Goal: Complete application form: Complete application form

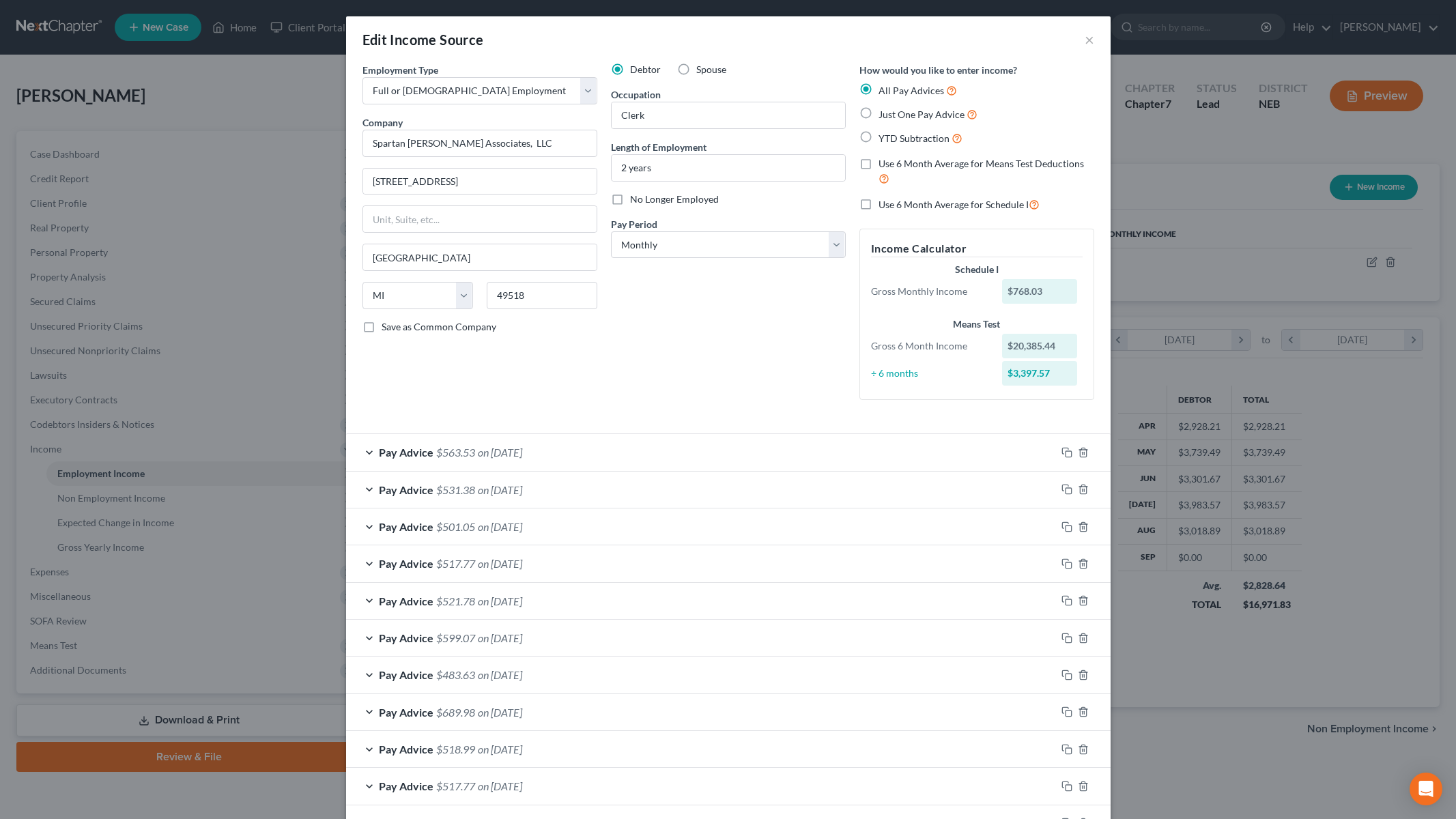
select select "0"
select select "23"
select select "0"
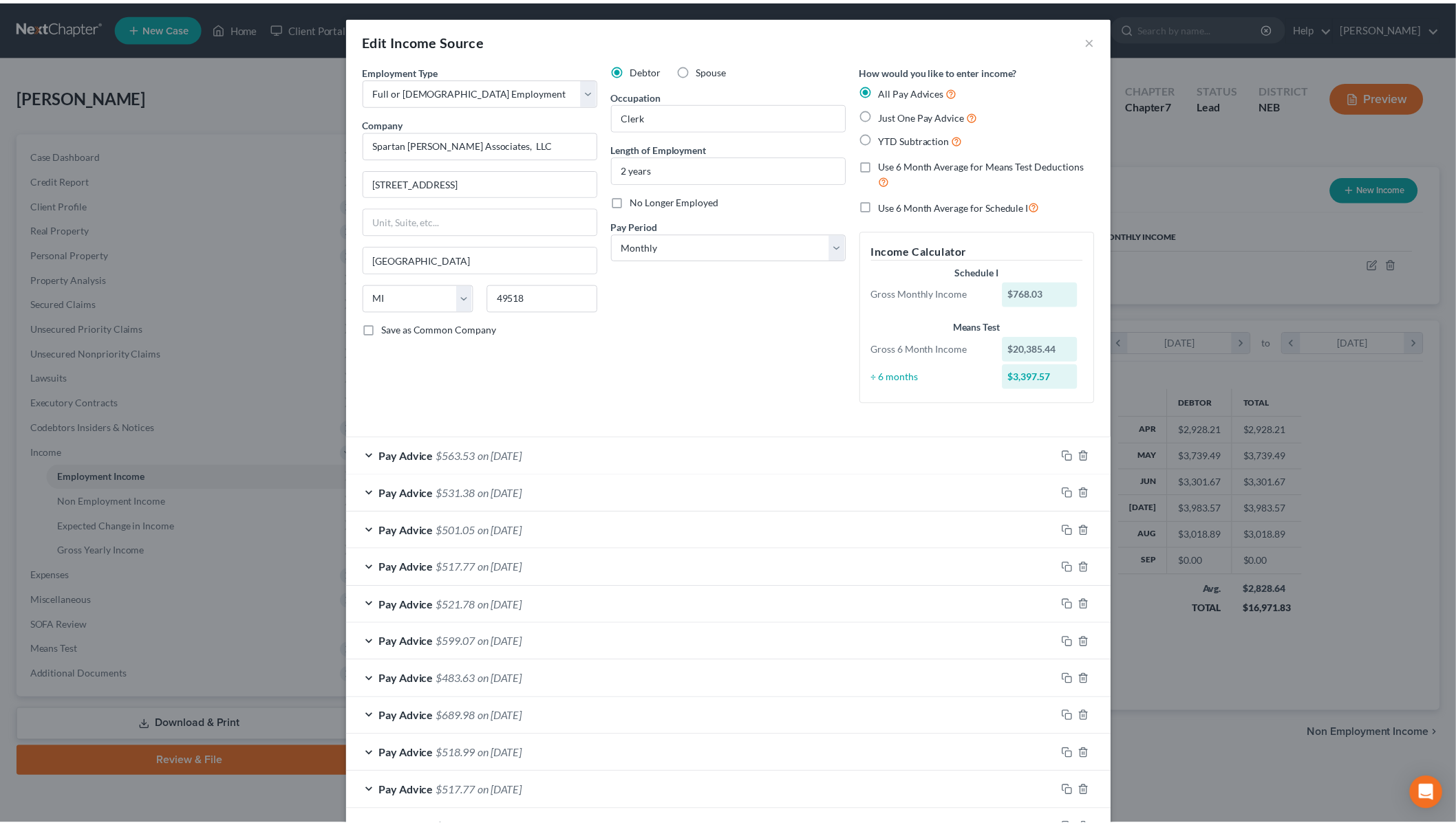
scroll to position [3411, 0]
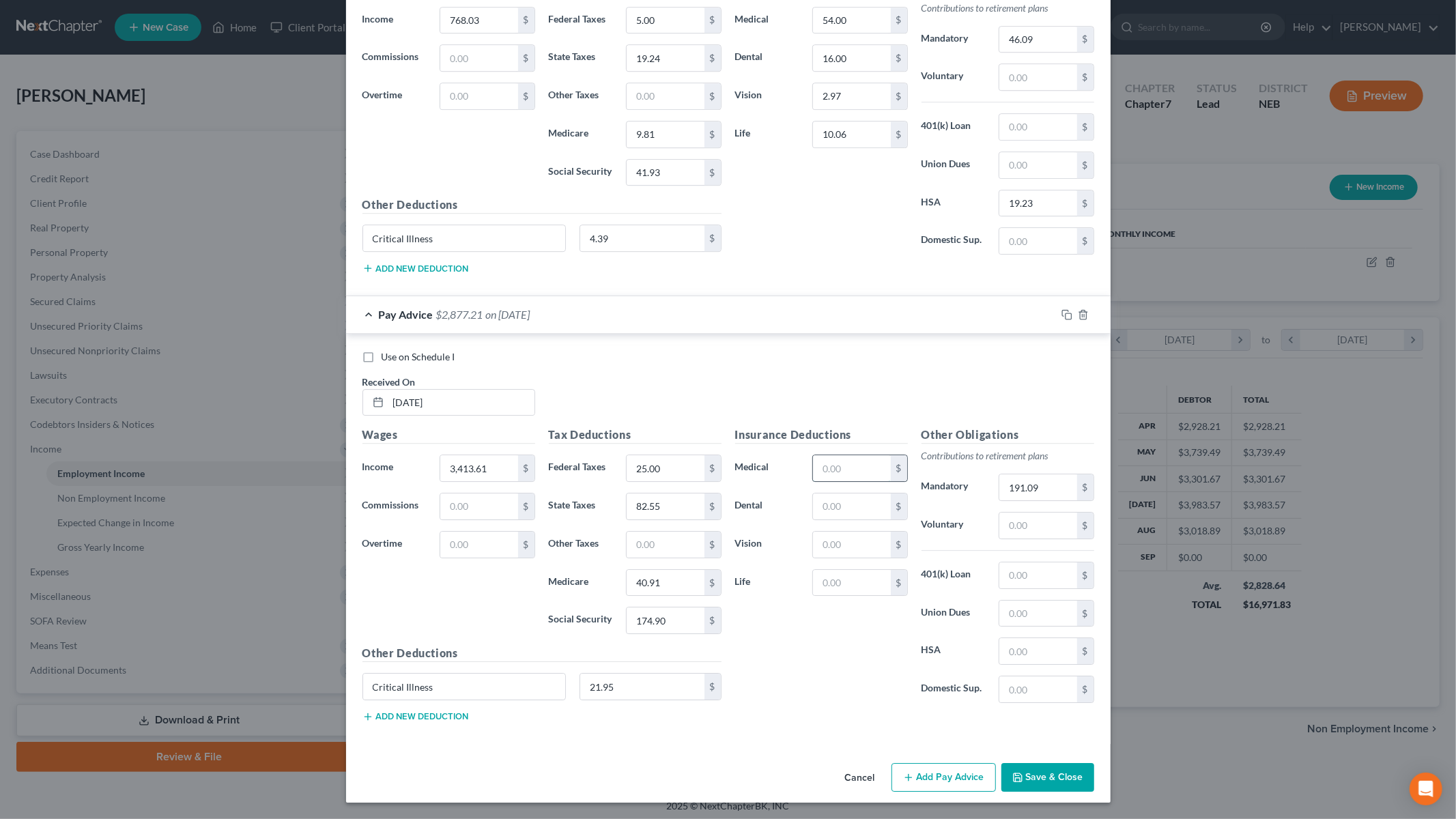
click at [843, 471] on input "text" at bounding box center [851, 468] width 77 height 26
type input "270.00"
click at [857, 508] on input "text" at bounding box center [851, 506] width 77 height 26
type input "80.00"
click at [821, 545] on input "text" at bounding box center [851, 544] width 77 height 26
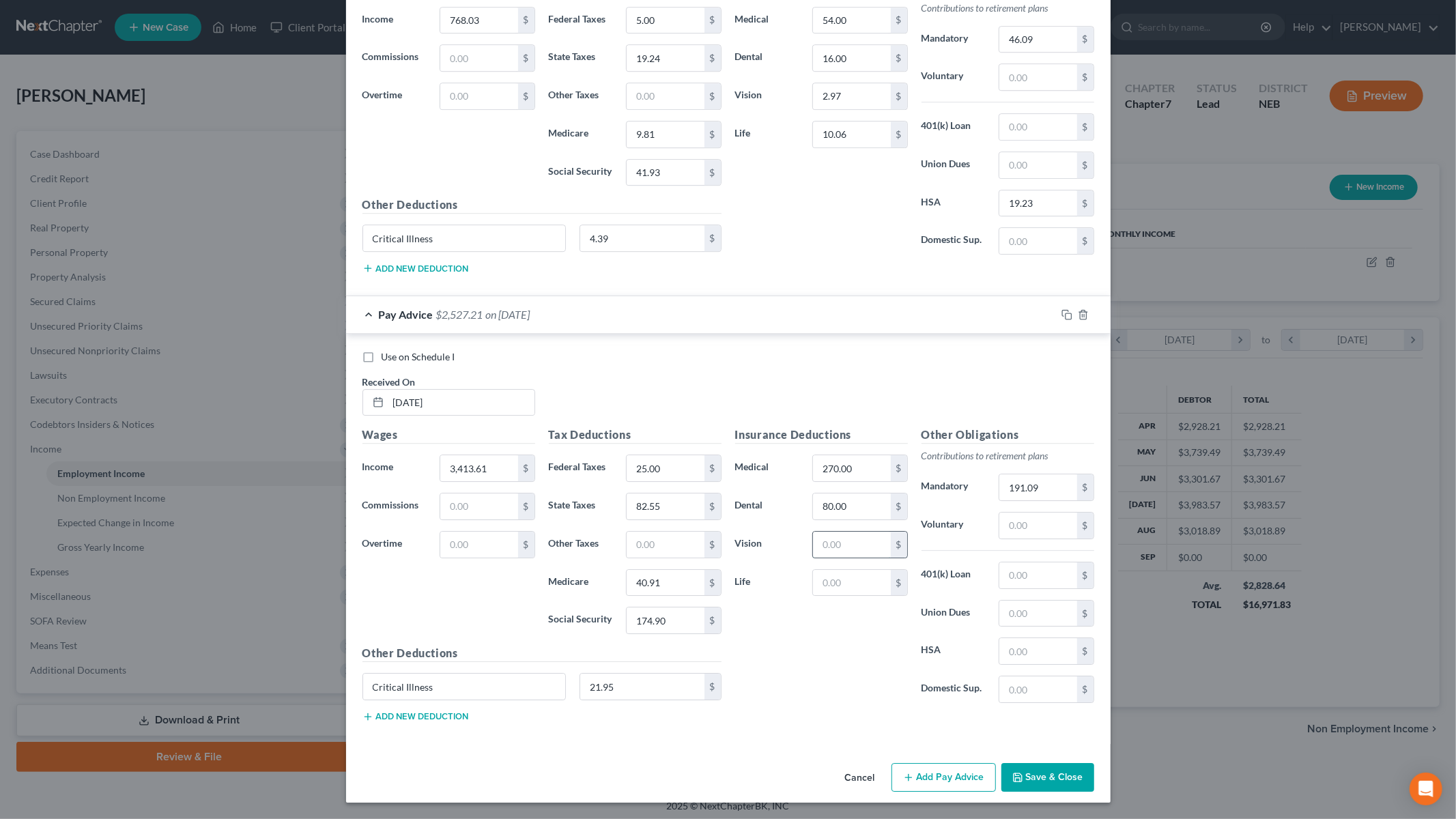
click at [845, 539] on input "text" at bounding box center [851, 544] width 77 height 26
type input "14.85"
click at [829, 588] on input "text" at bounding box center [851, 582] width 77 height 26
click at [837, 582] on input "text" at bounding box center [851, 582] width 77 height 26
type input "50.30"
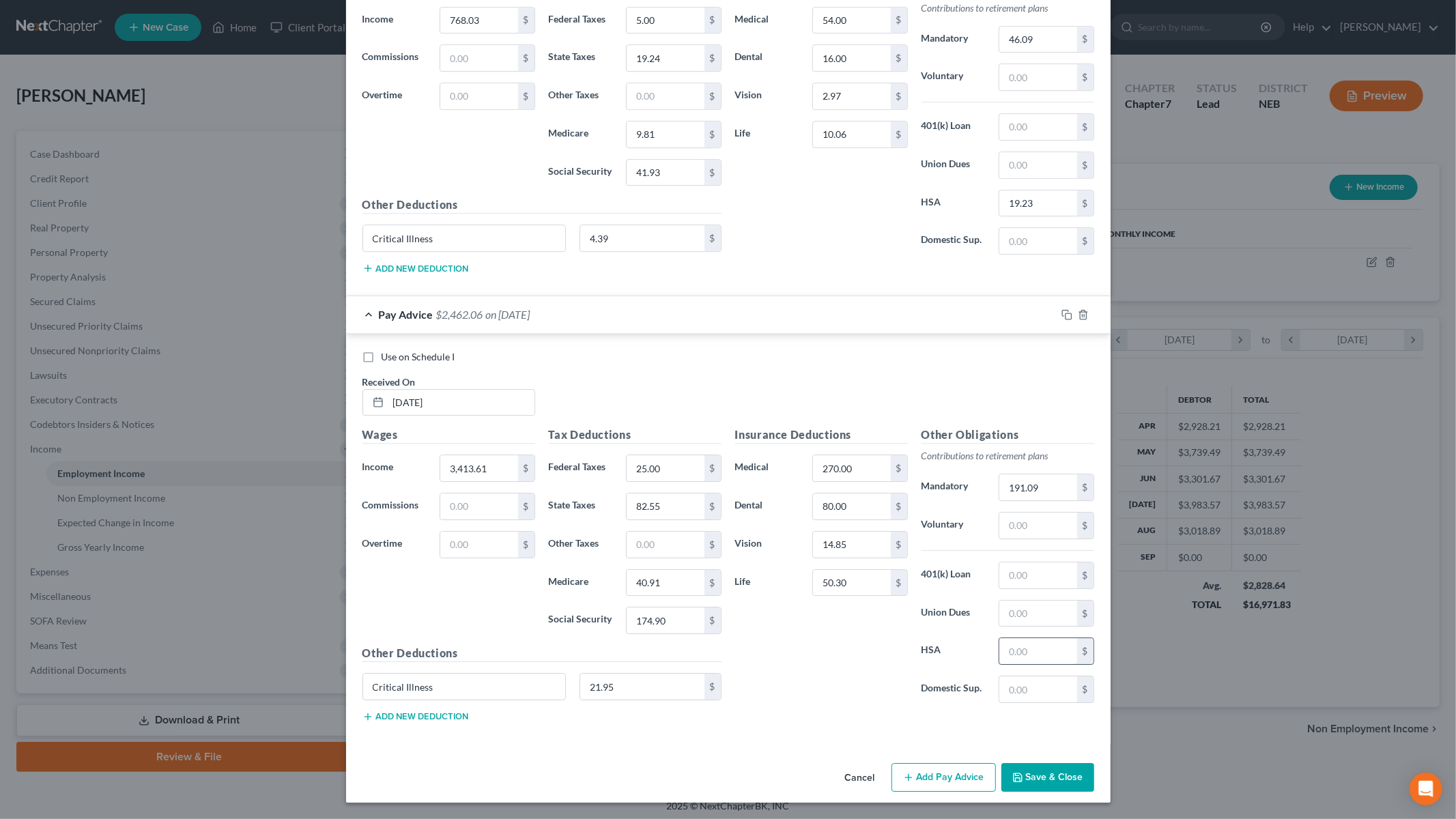
click at [1042, 658] on input "text" at bounding box center [1038, 651] width 77 height 26
type input "96.15"
click at [789, 681] on div "Insurance Deductions Medical 270.00 $ Dental 80.00 $ Vision 14.85 $ Life 50.30 $" at bounding box center [821, 570] width 186 height 288
click at [1065, 778] on button "Save & Close" at bounding box center [1048, 777] width 93 height 28
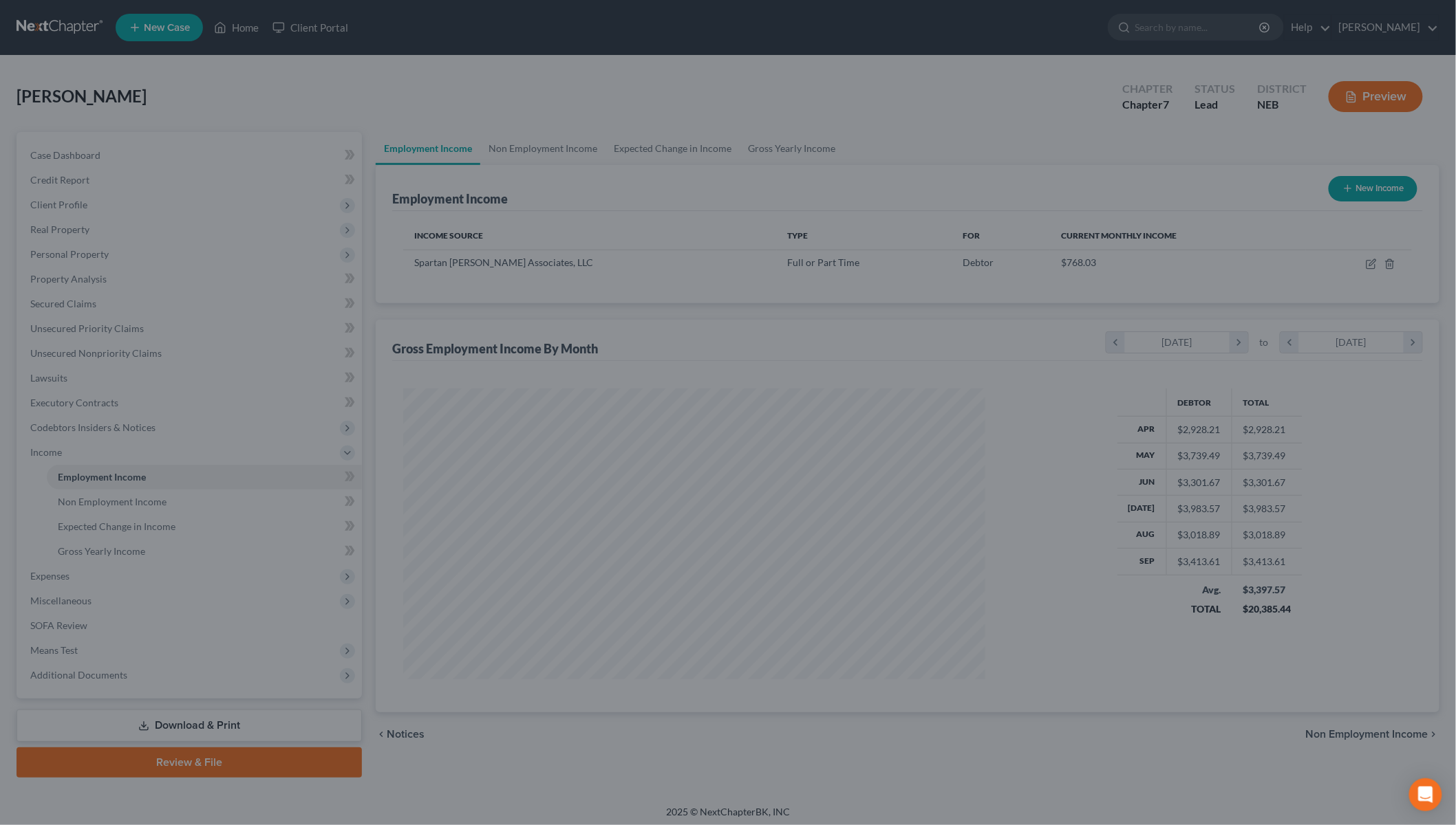
scroll to position [687423, 687386]
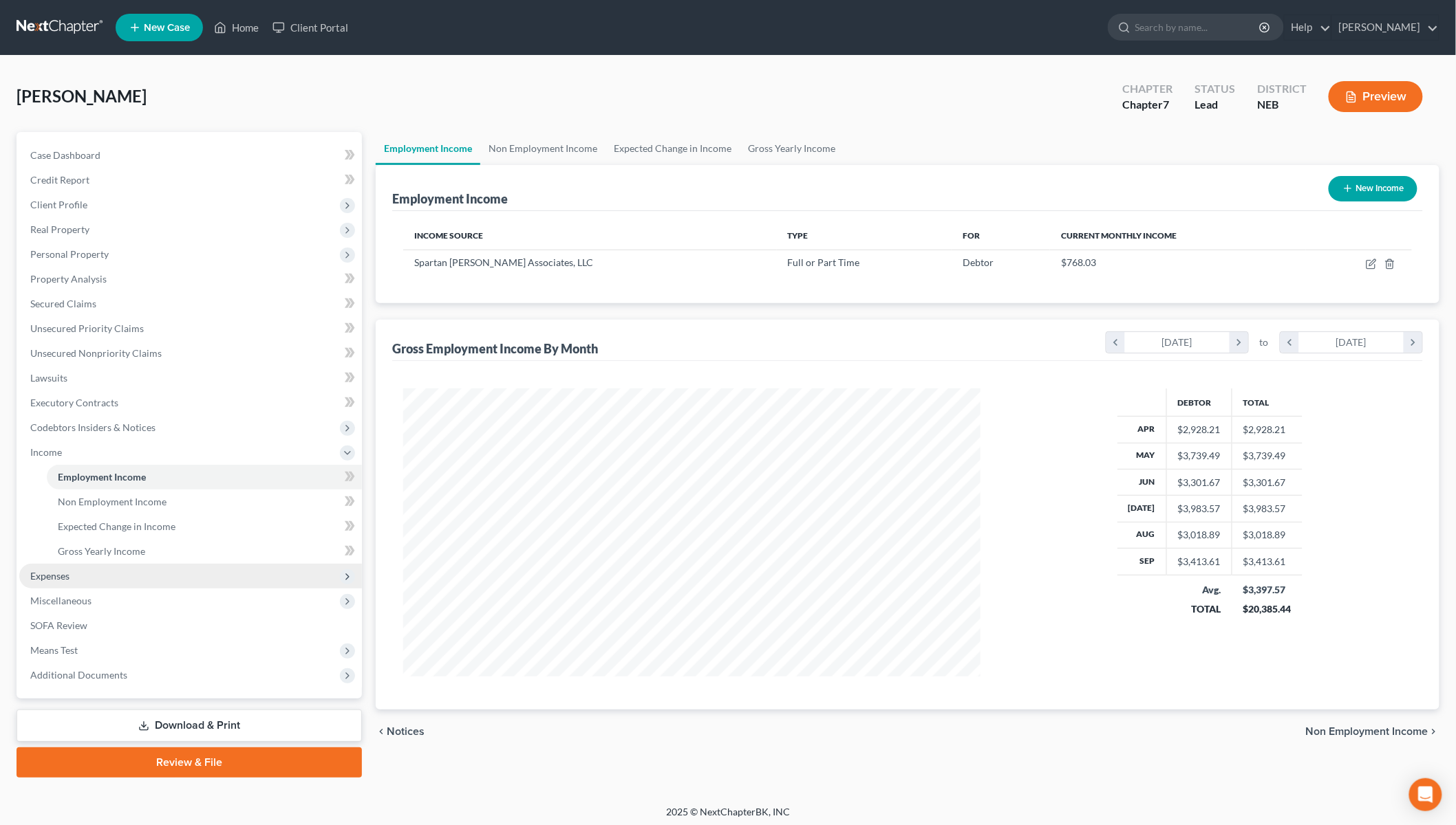
click at [65, 577] on span "Expenses" at bounding box center [50, 576] width 39 height 12
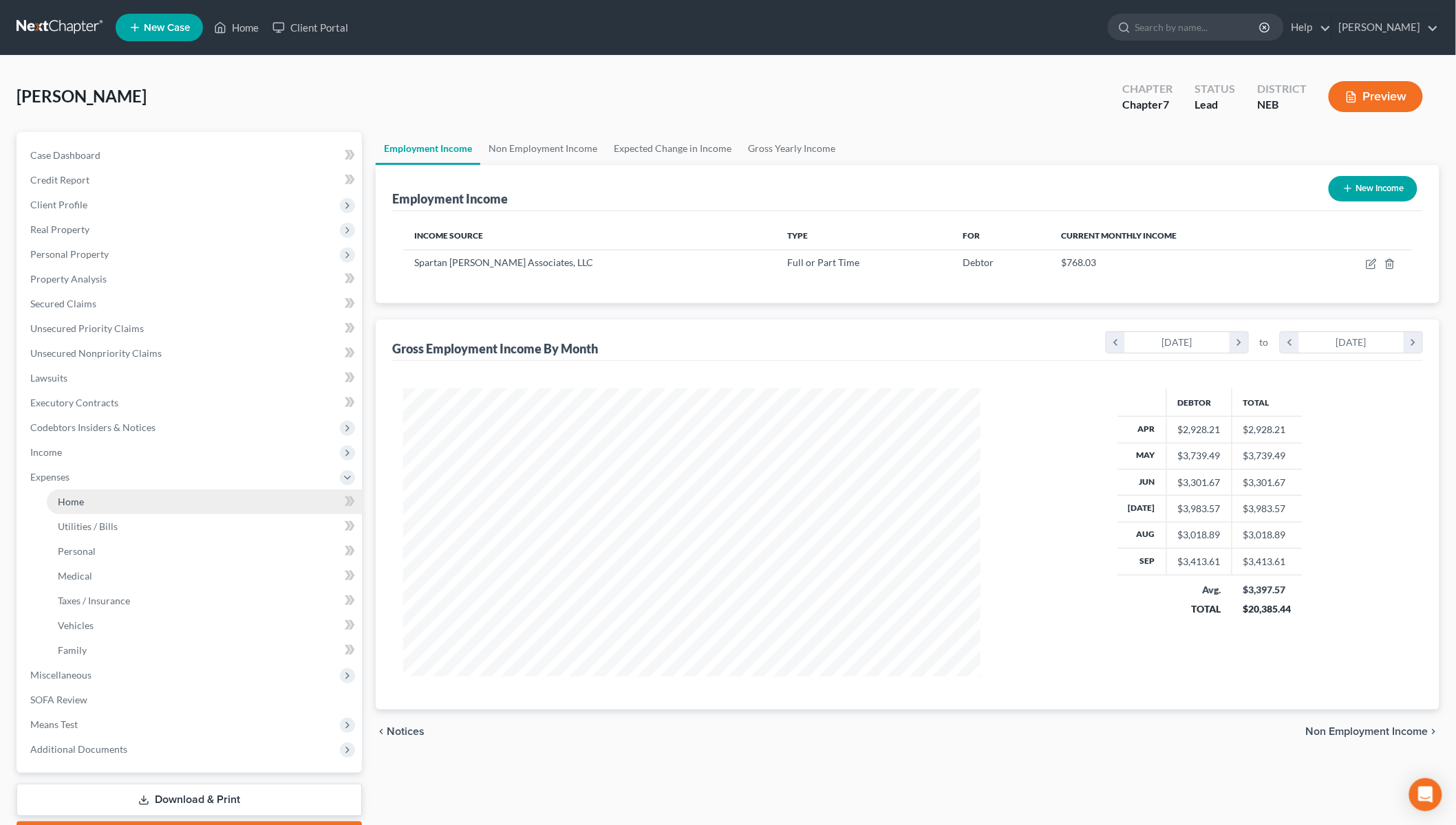
click at [84, 507] on link "Home" at bounding box center [204, 502] width 315 height 25
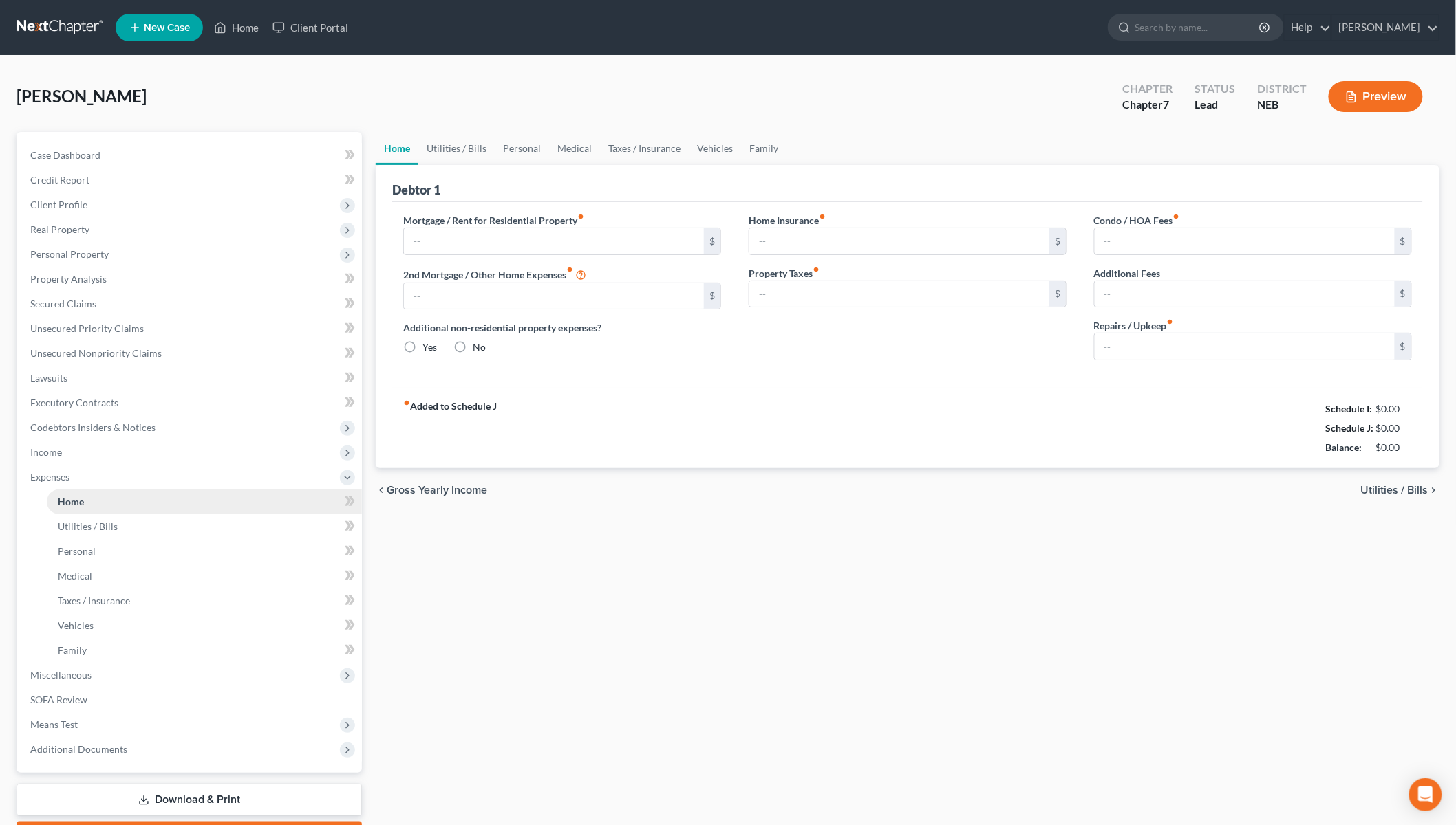
type input "807.77"
type input "0.00"
radio input "true"
type input "0.00"
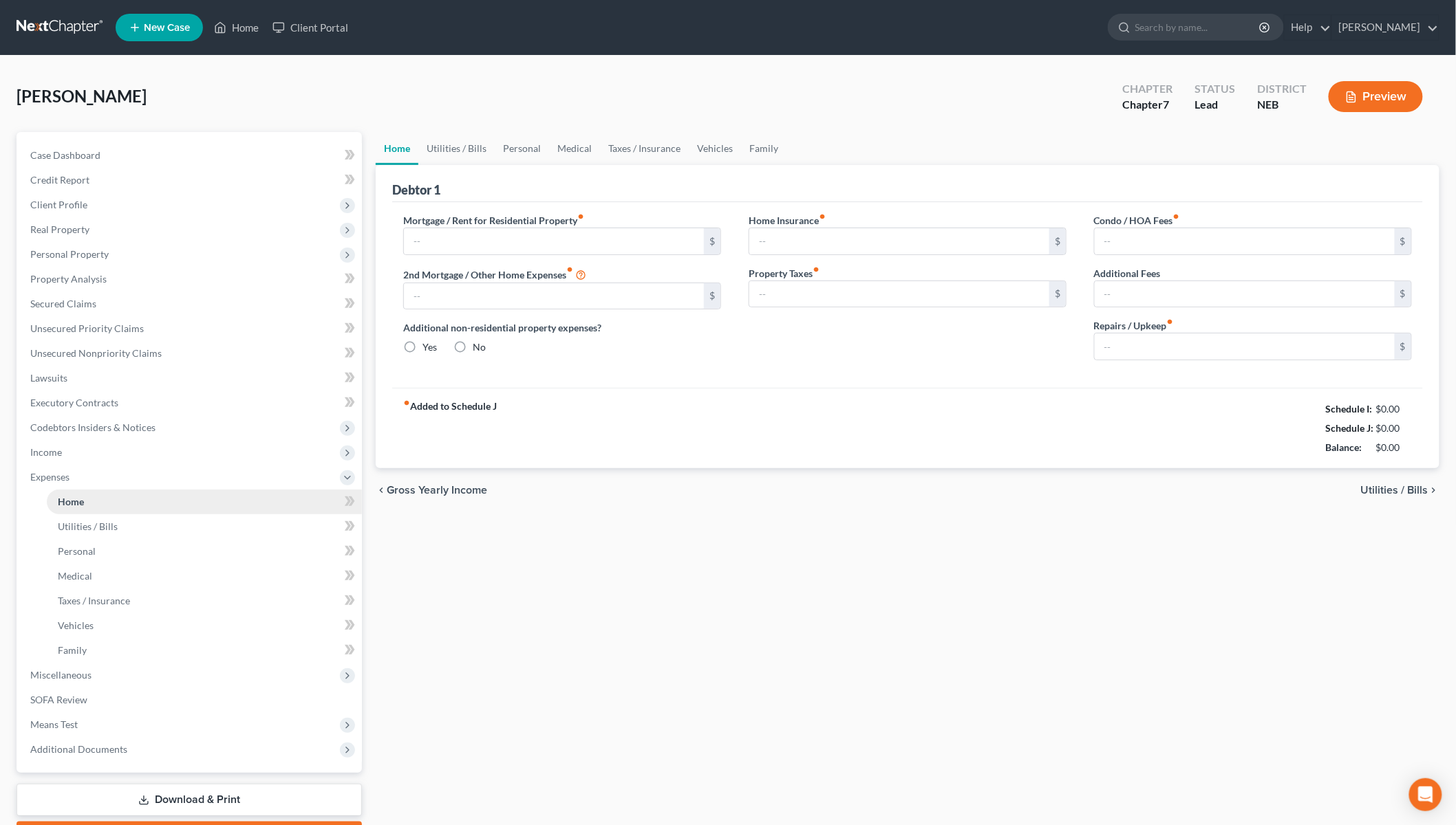
type input "0.00"
click at [53, 448] on span "Income" at bounding box center [46, 452] width 31 height 12
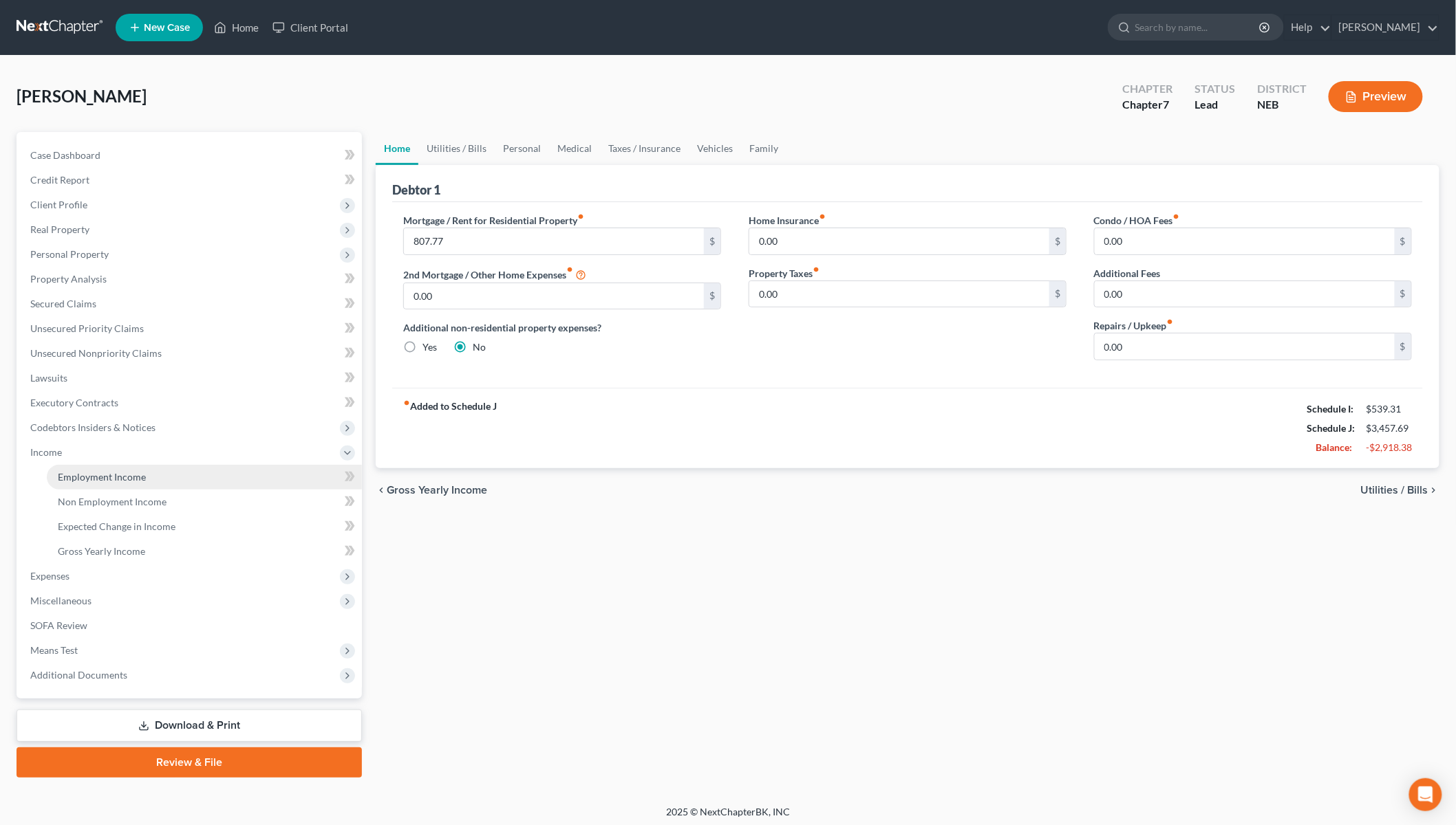
click at [146, 475] on link "Employment Income" at bounding box center [204, 477] width 315 height 25
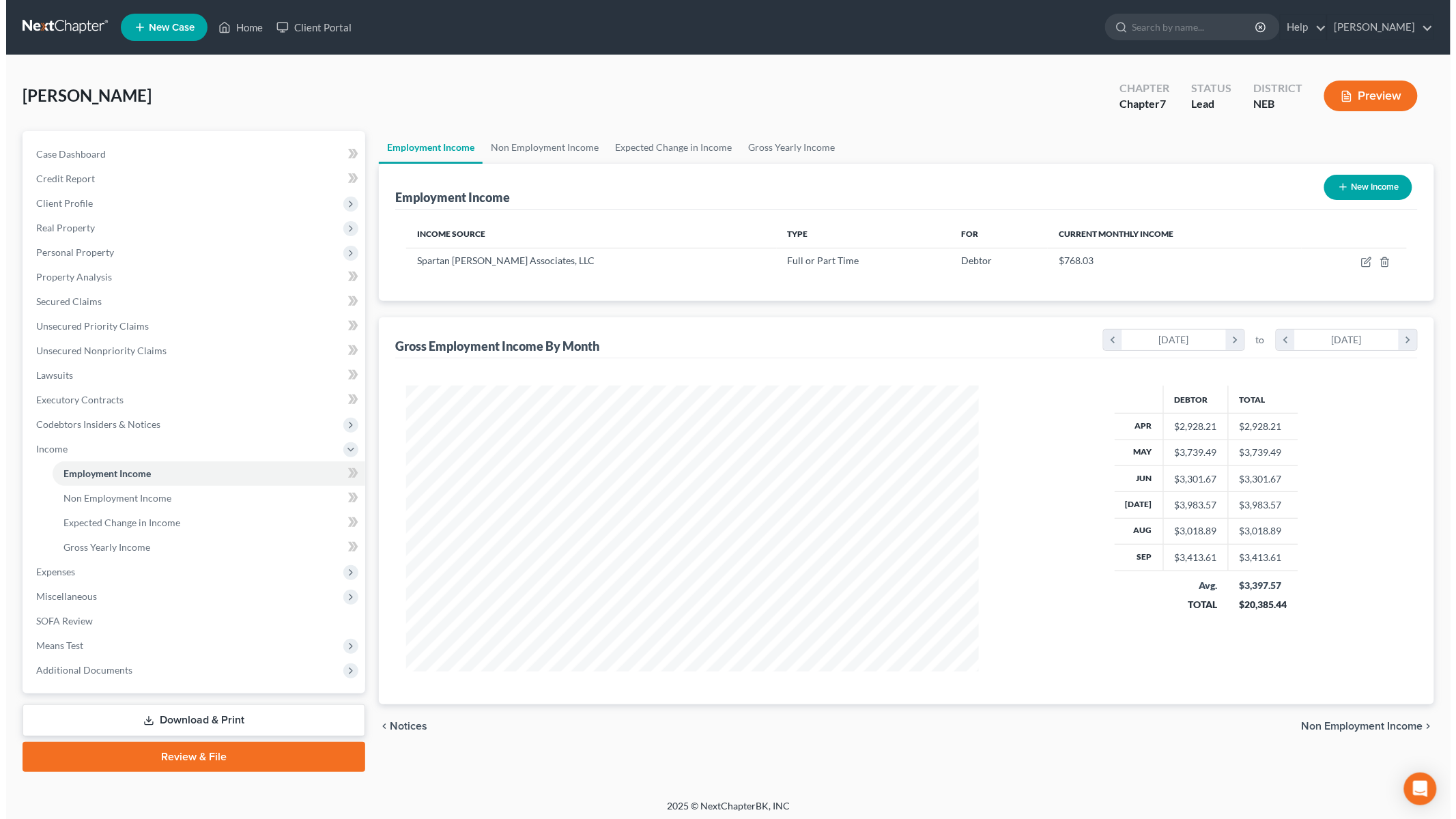
scroll to position [286, 599]
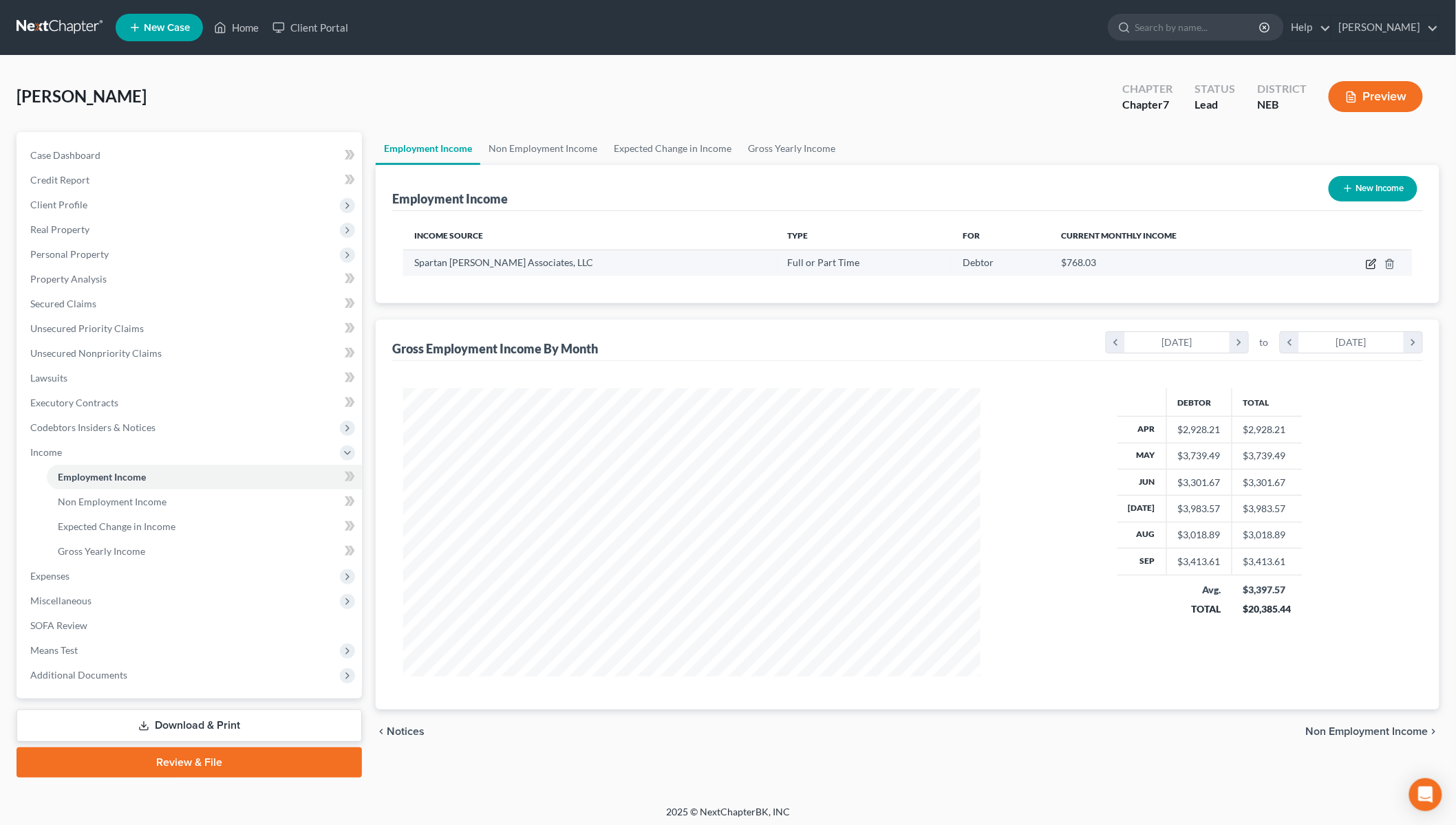
click at [1372, 258] on icon "button" at bounding box center [1371, 264] width 11 height 11
select select "0"
select select "23"
select select "0"
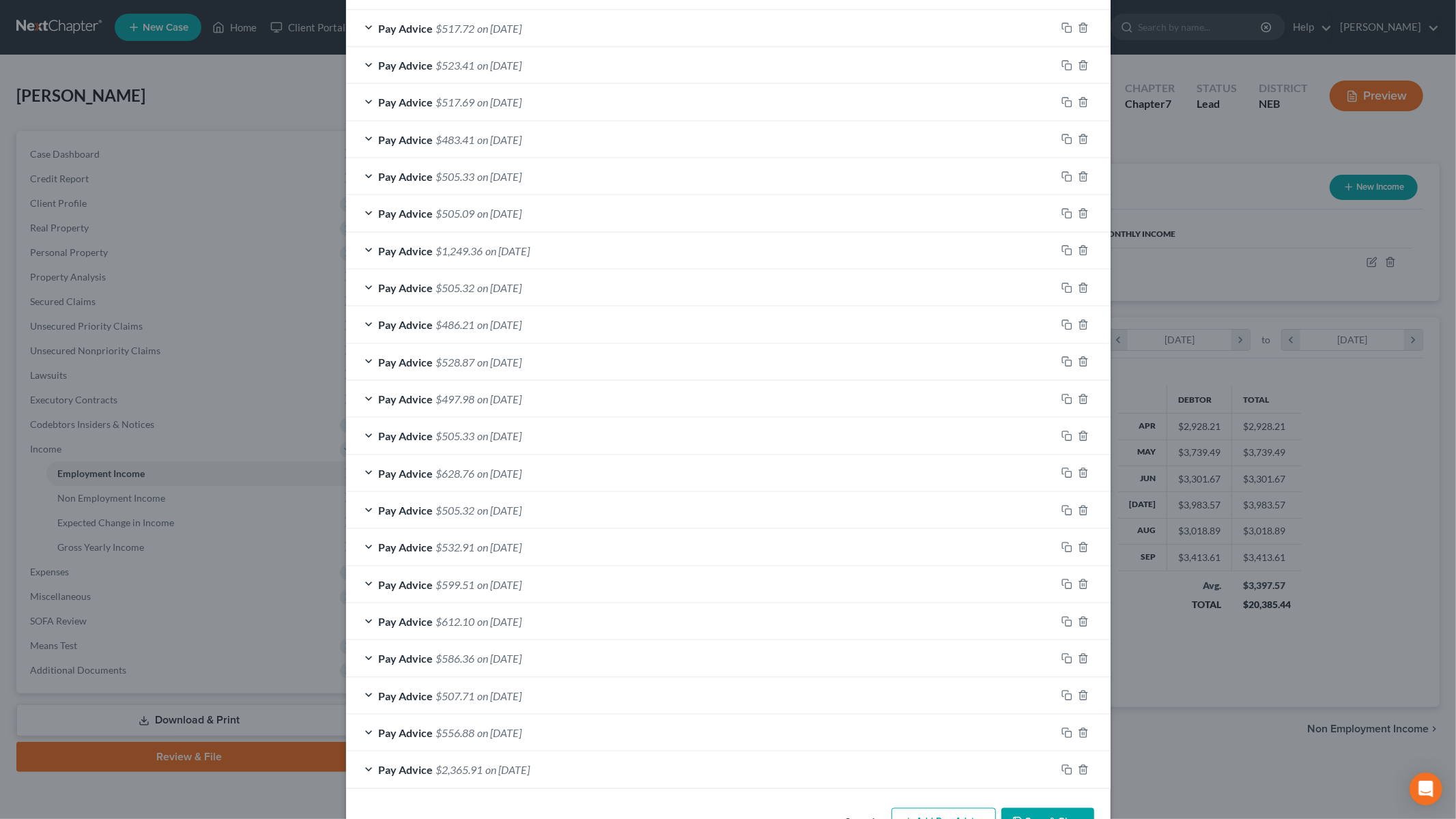
scroll to position [1326, 0]
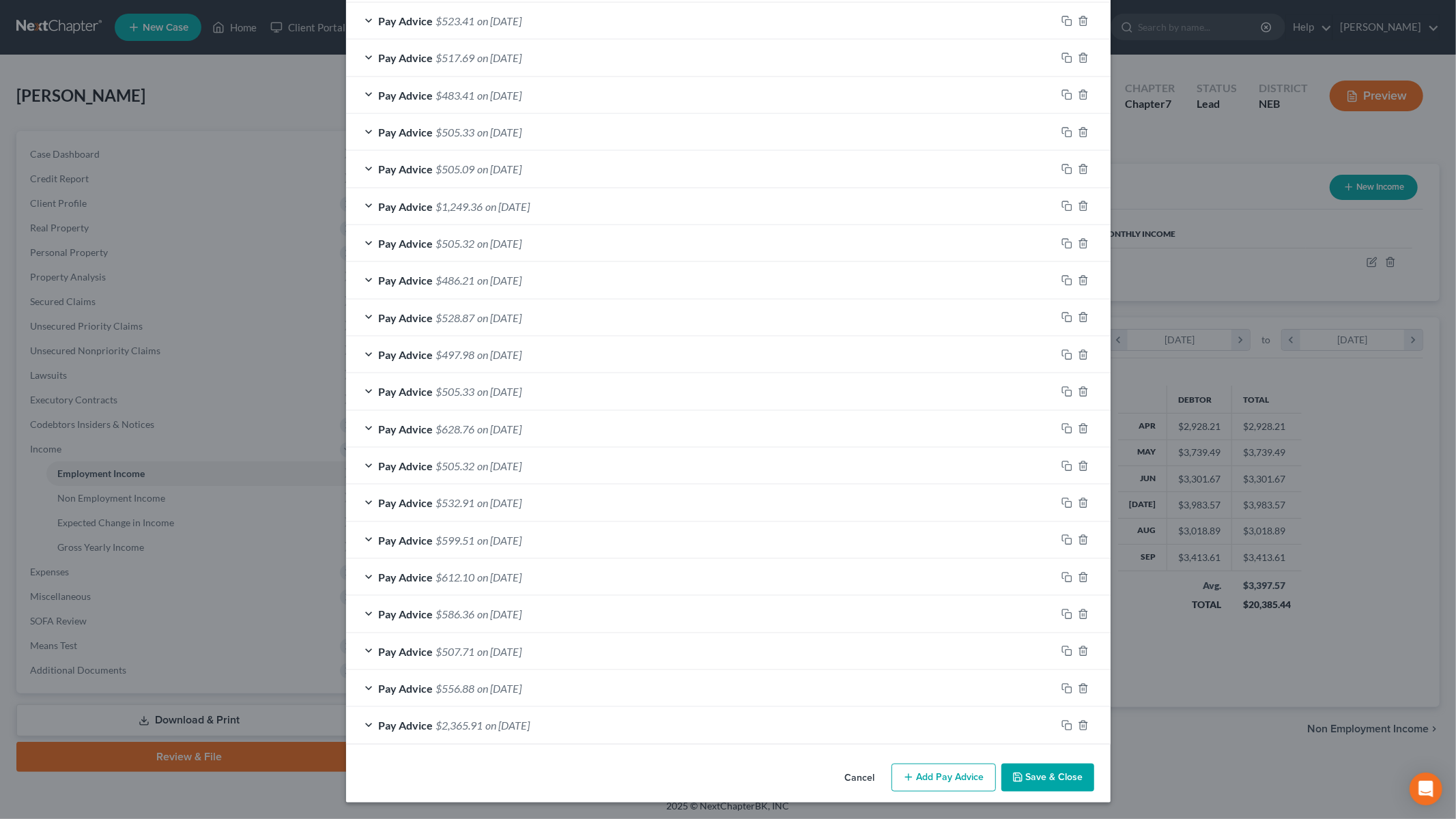
click at [419, 726] on span "Pay Advice" at bounding box center [406, 726] width 54 height 13
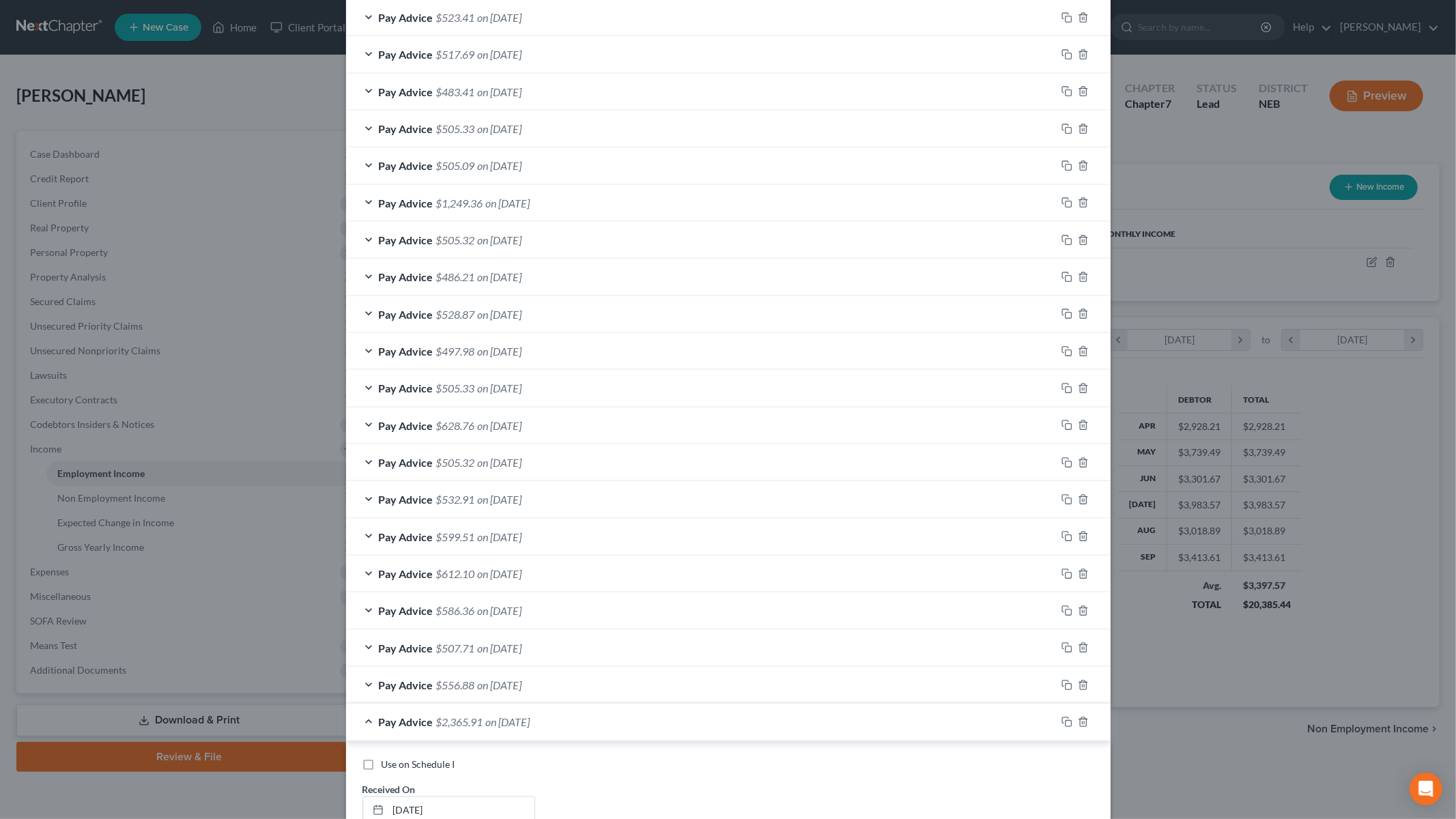
click at [382, 766] on label "Use on Schedule I" at bounding box center [418, 764] width 74 height 13
click at [387, 766] on input "Use on Schedule I" at bounding box center [392, 762] width 9 height 9
checkbox input "true"
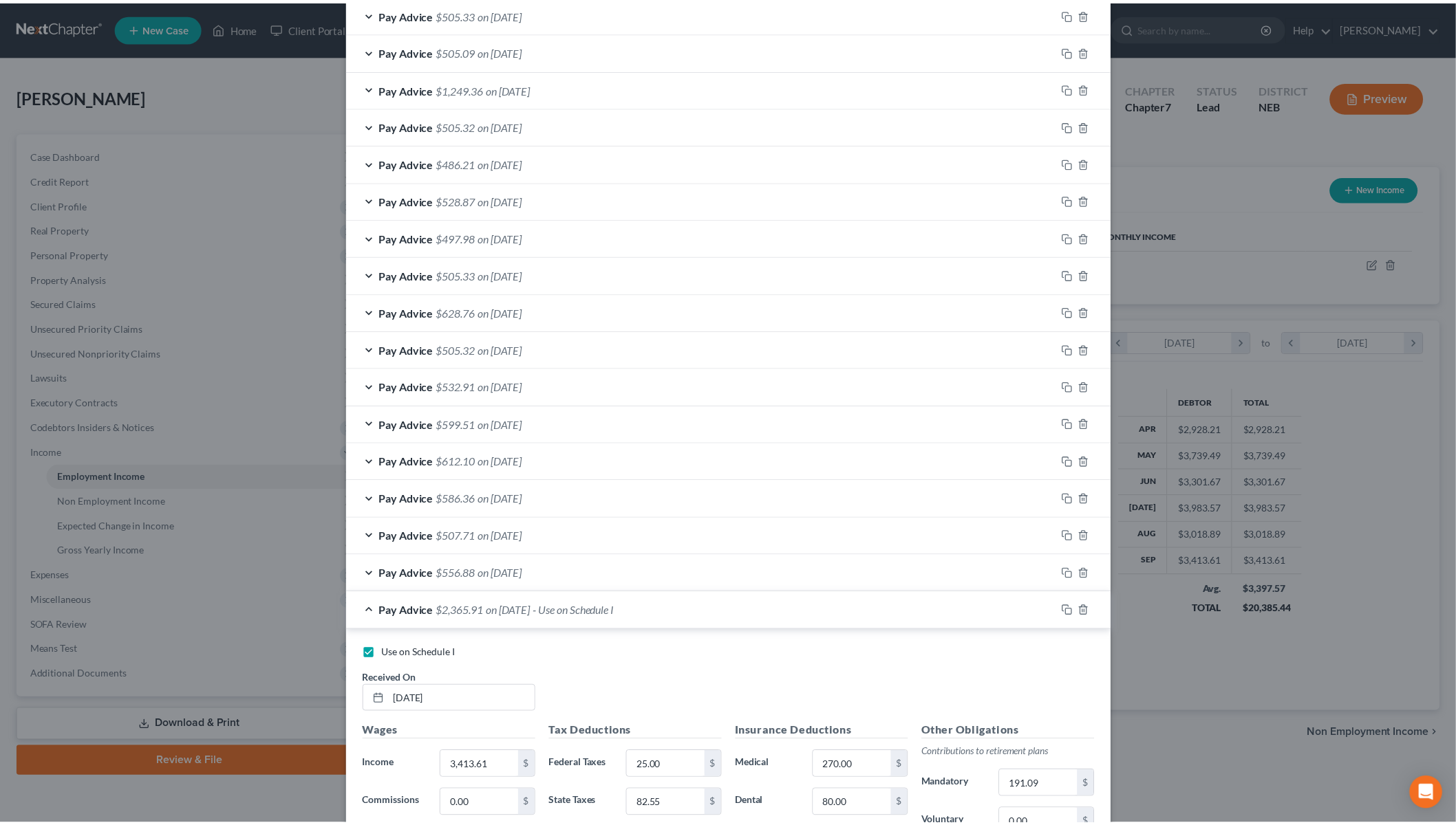
scroll to position [1750, 0]
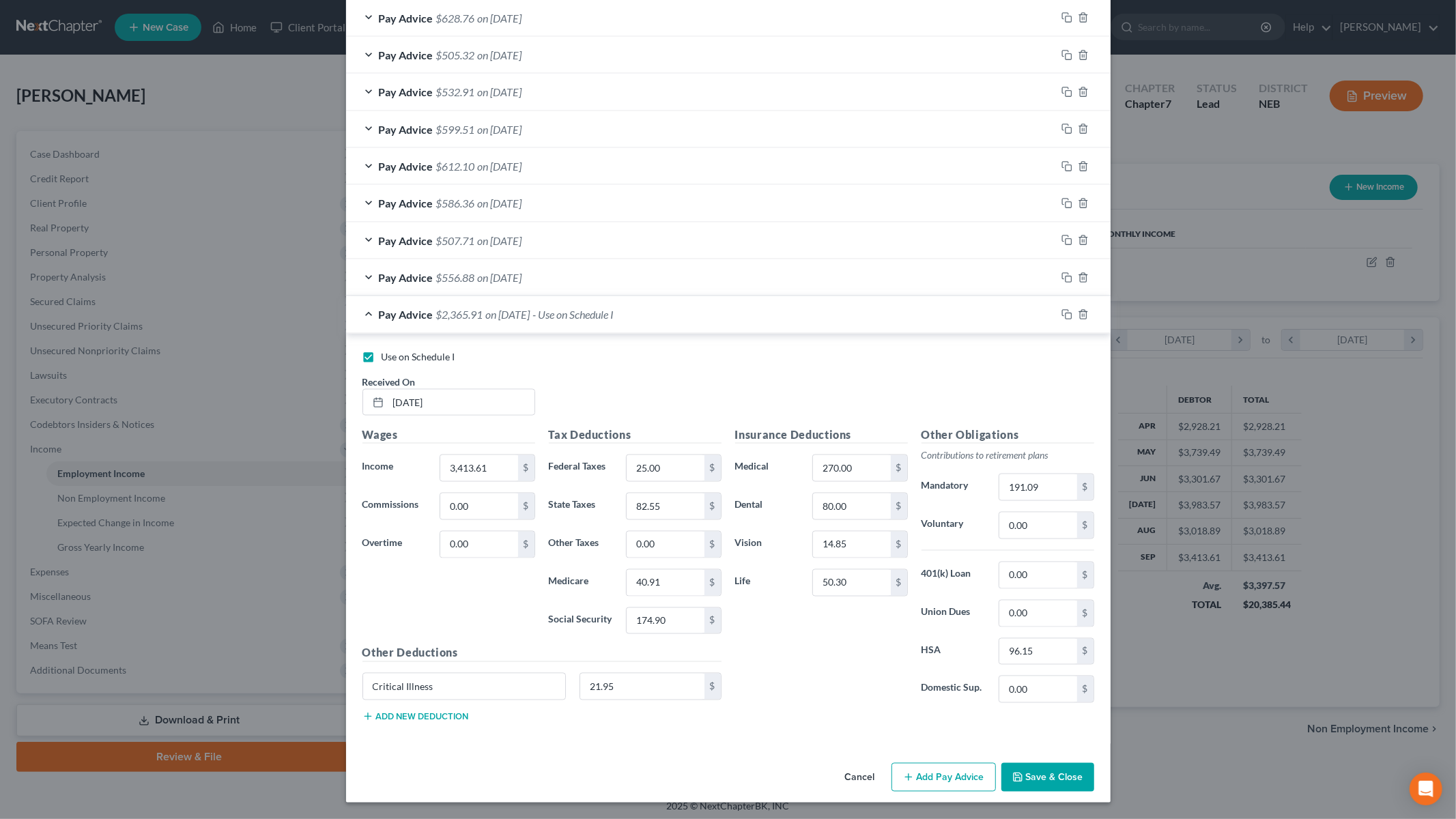
click at [1064, 767] on button "Save & Close" at bounding box center [1048, 777] width 93 height 28
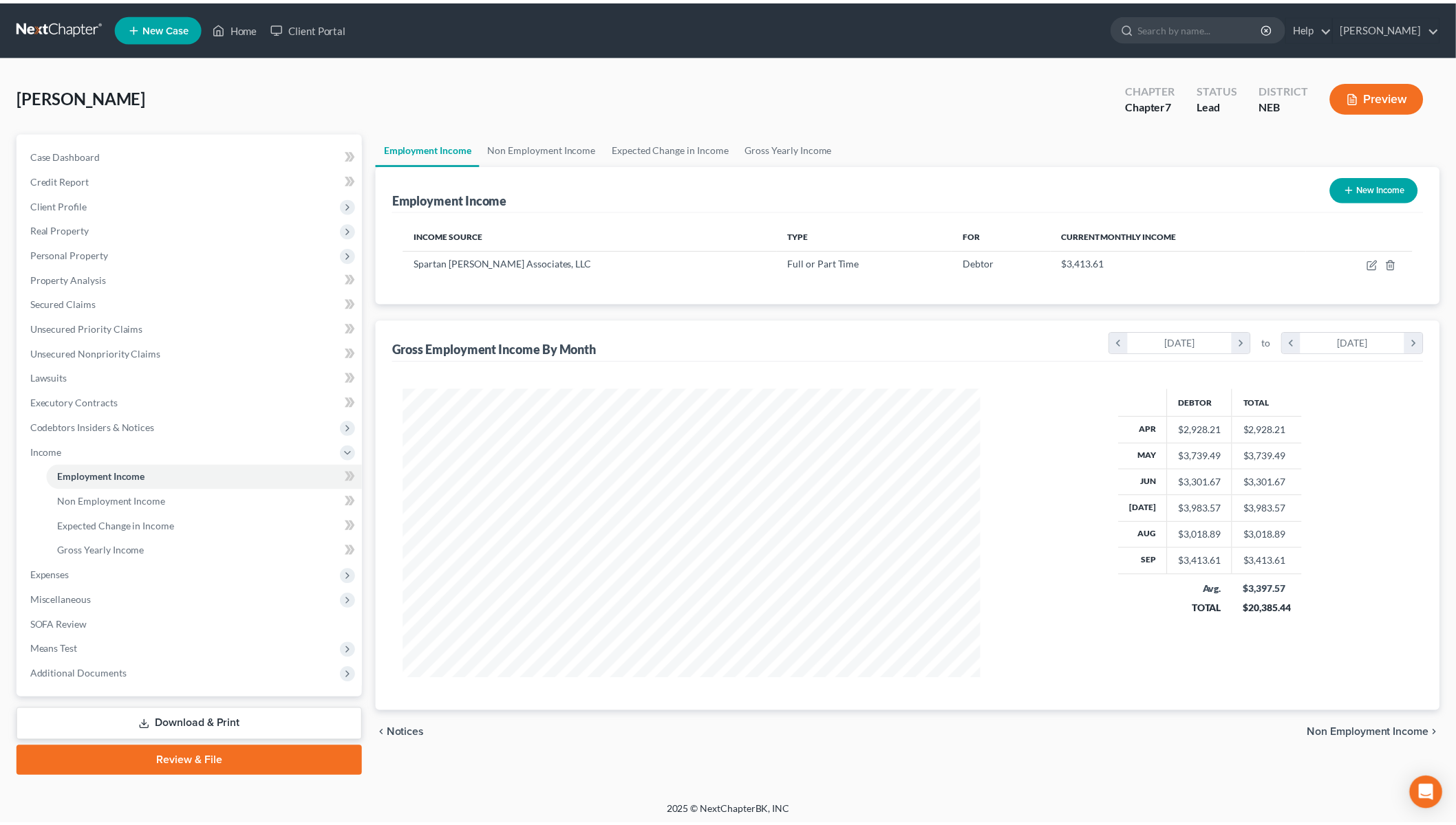
scroll to position [687423, 687386]
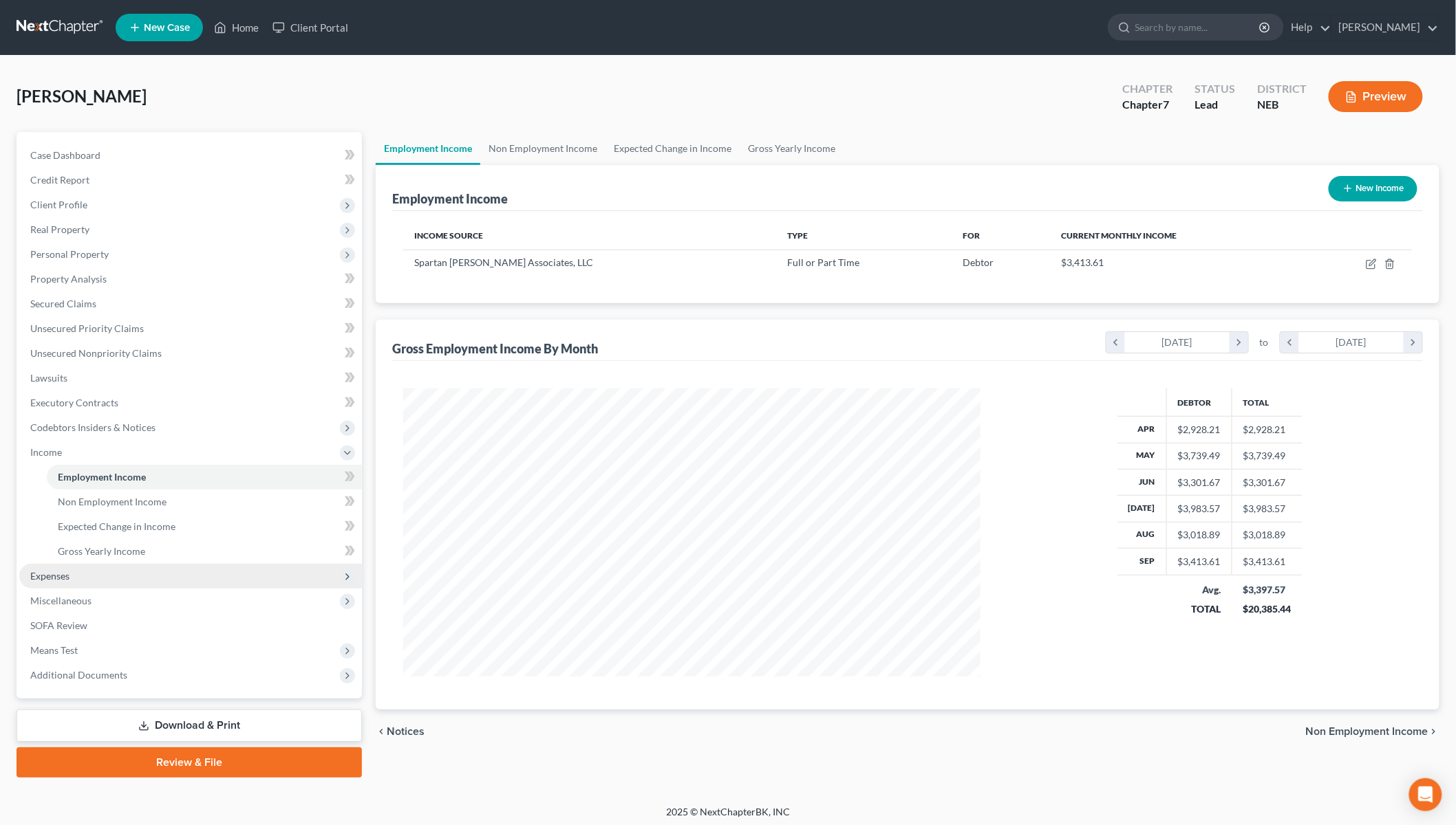
click at [72, 566] on span "Expenses" at bounding box center [190, 577] width 343 height 25
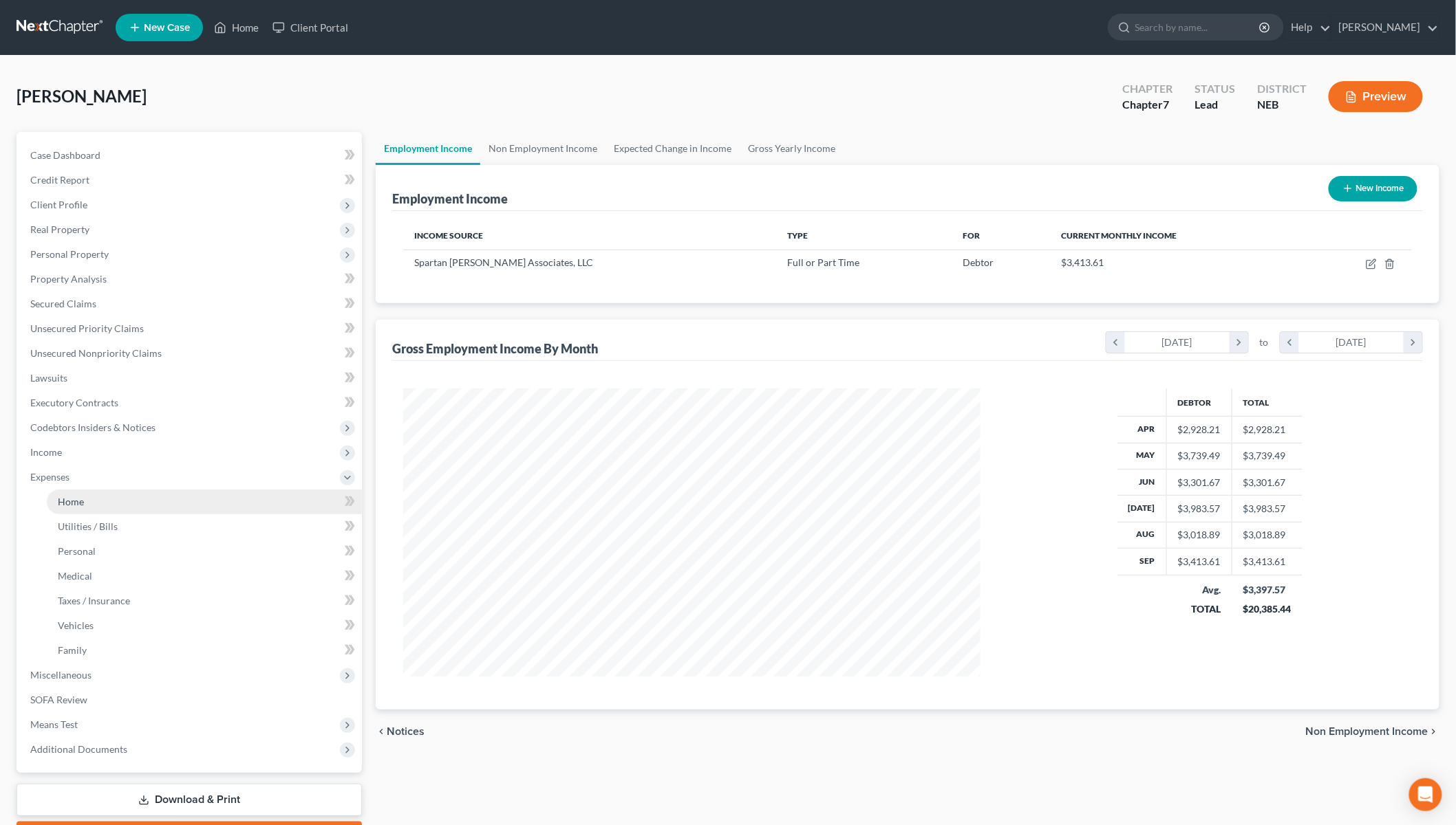
click at [90, 500] on link "Home" at bounding box center [204, 502] width 315 height 25
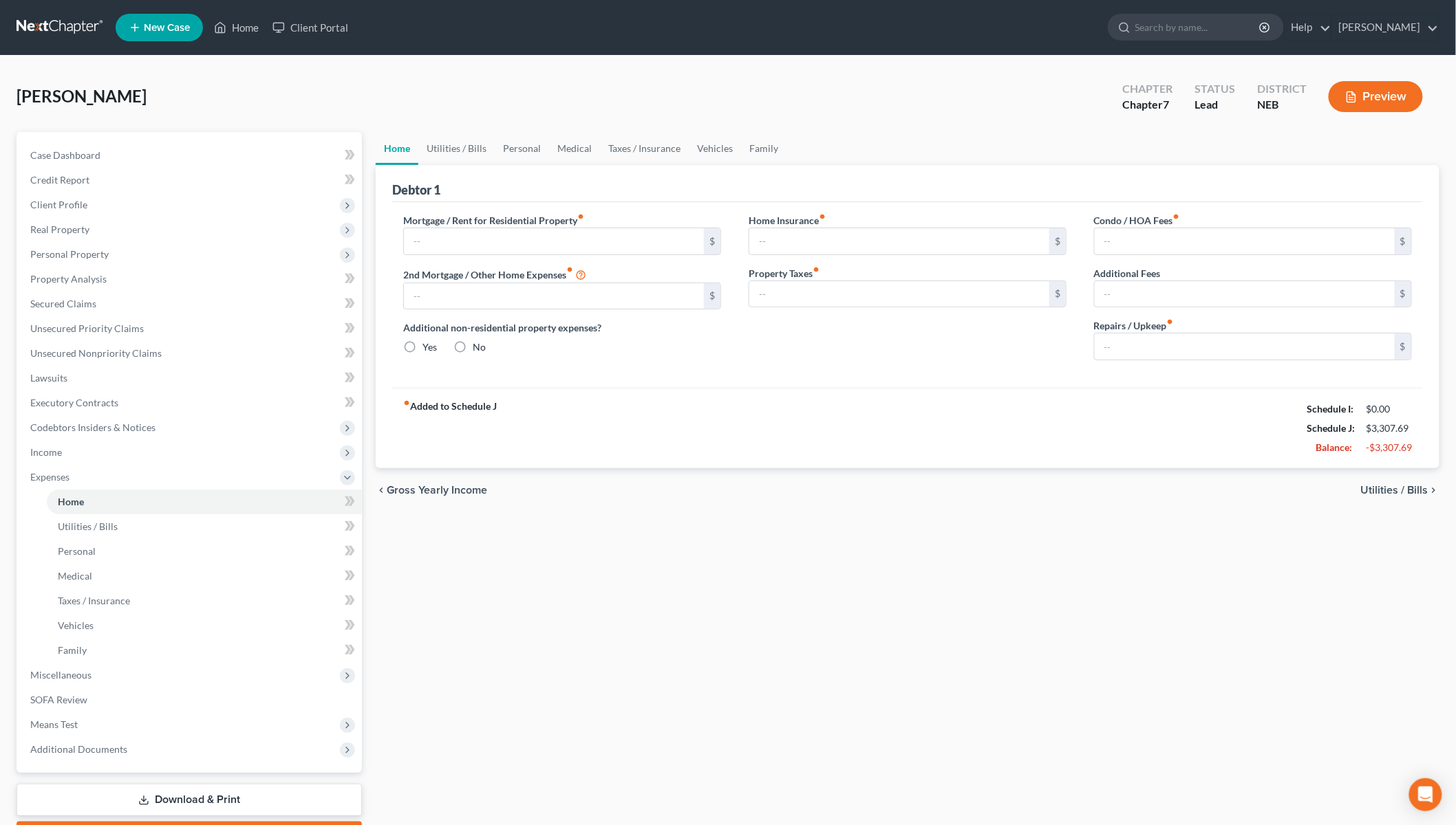
type input "807.77"
type input "0.00"
radio input "true"
type input "0.00"
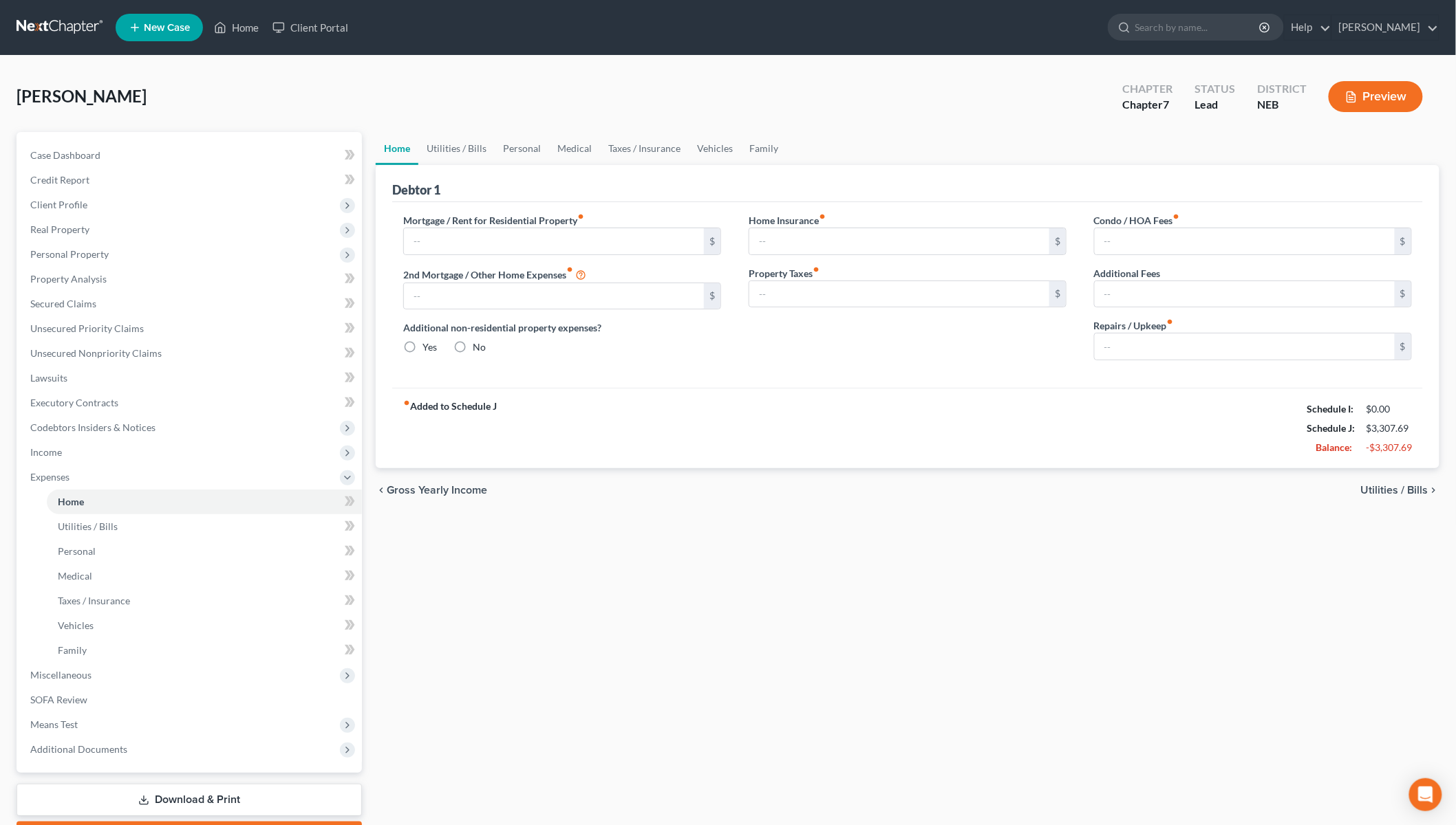
type input "0.00"
click at [1127, 428] on div "fiber_manual_record Added to Schedule J Schedule I: $2,365.91 Schedule J: $3,45…" at bounding box center [907, 429] width 1031 height 81
click at [807, 0] on nav "Home New Case Client Portal [PERSON_NAME] [PERSON_NAME][EMAIL_ADDRESS][DOMAIN_N…" at bounding box center [728, 27] width 1456 height 55
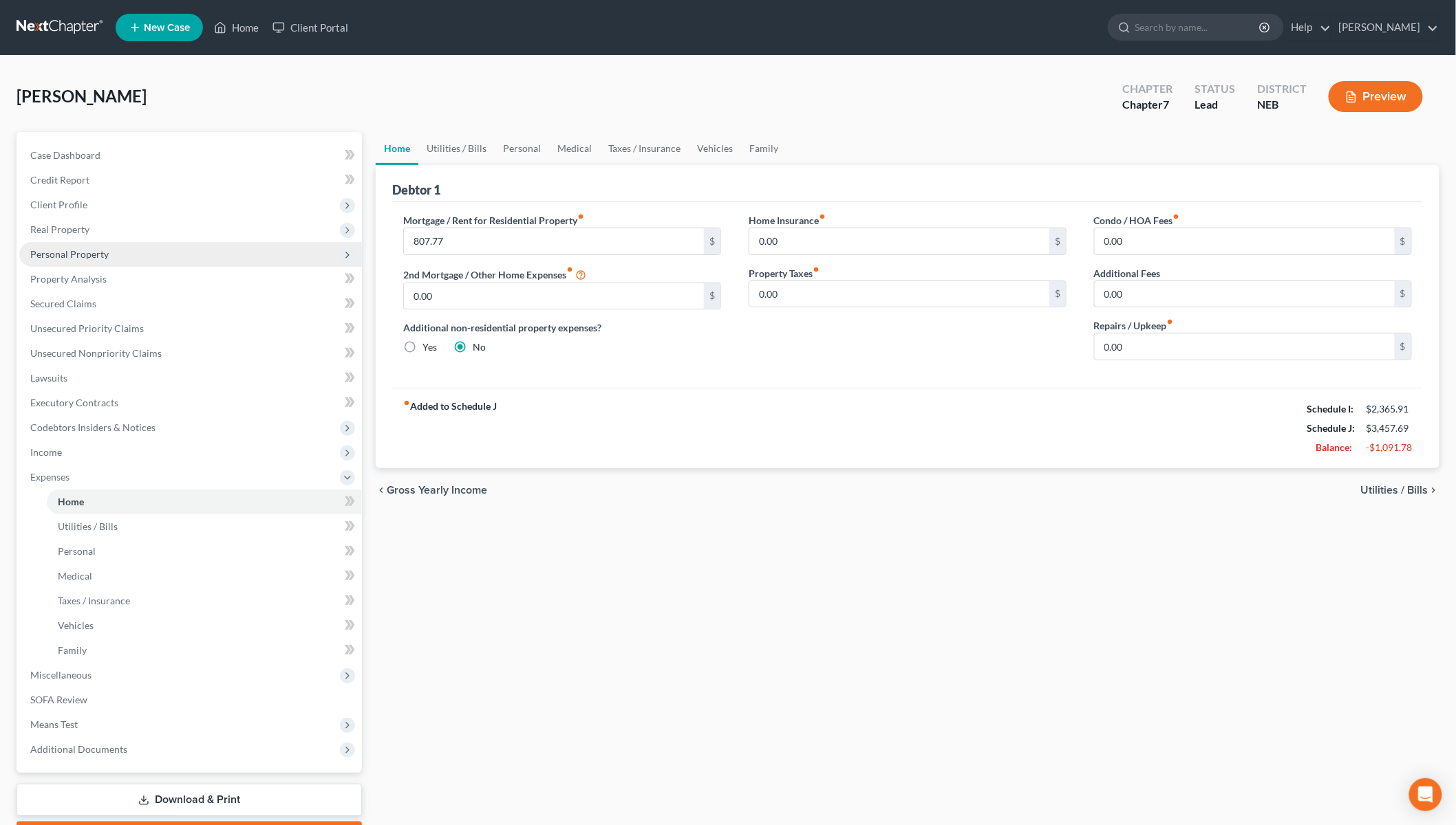
click at [93, 258] on span "Personal Property" at bounding box center [69, 254] width 78 height 12
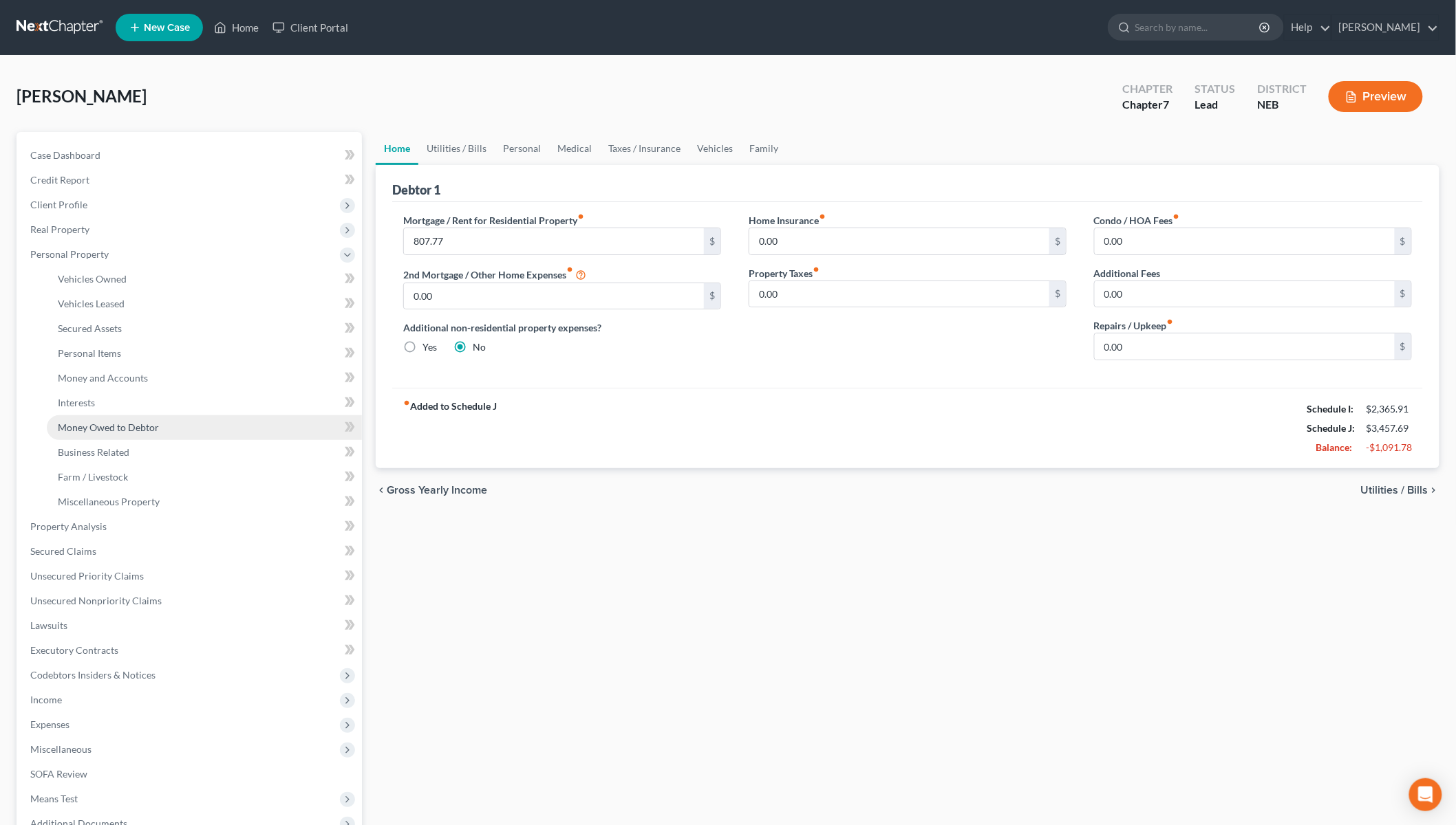
click at [100, 426] on span "Money Owed to Debtor" at bounding box center [108, 427] width 101 height 12
